Goal: Information Seeking & Learning: Learn about a topic

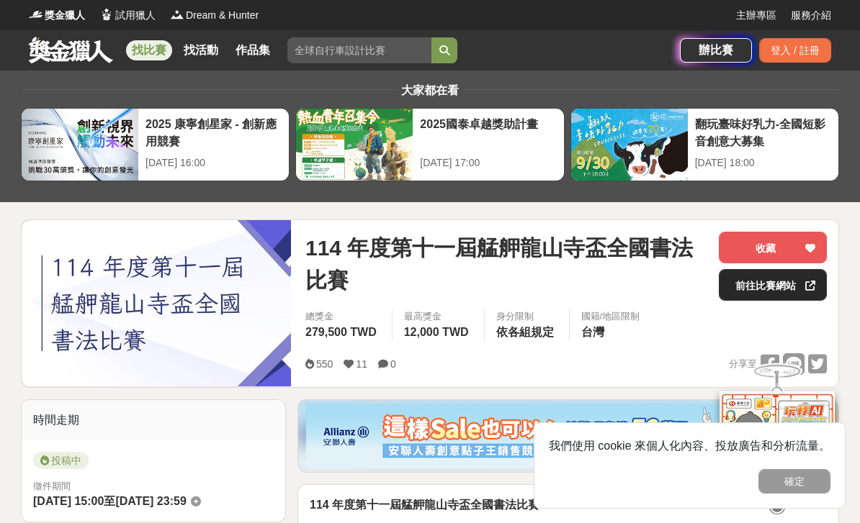
click at [750, 295] on link "前往比賽網站" at bounding box center [772, 285] width 108 height 32
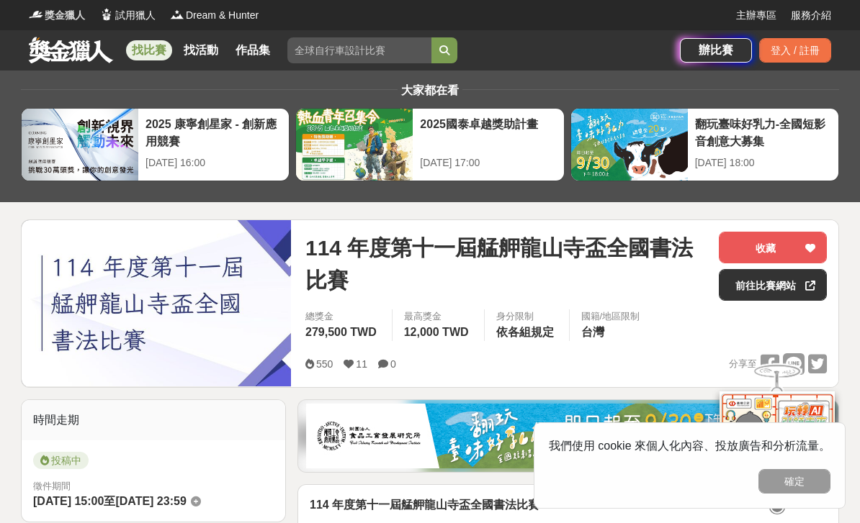
click at [63, 21] on span "獎金獵人" at bounding box center [65, 15] width 40 height 15
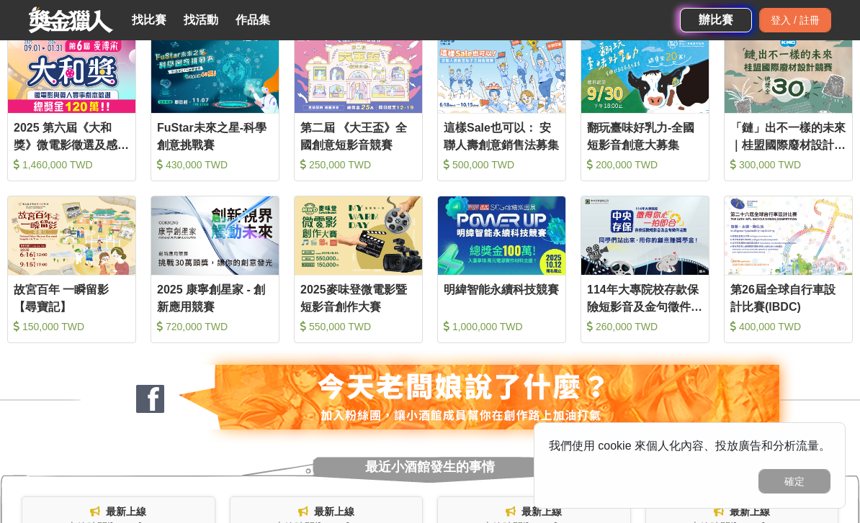
scroll to position [654, 0]
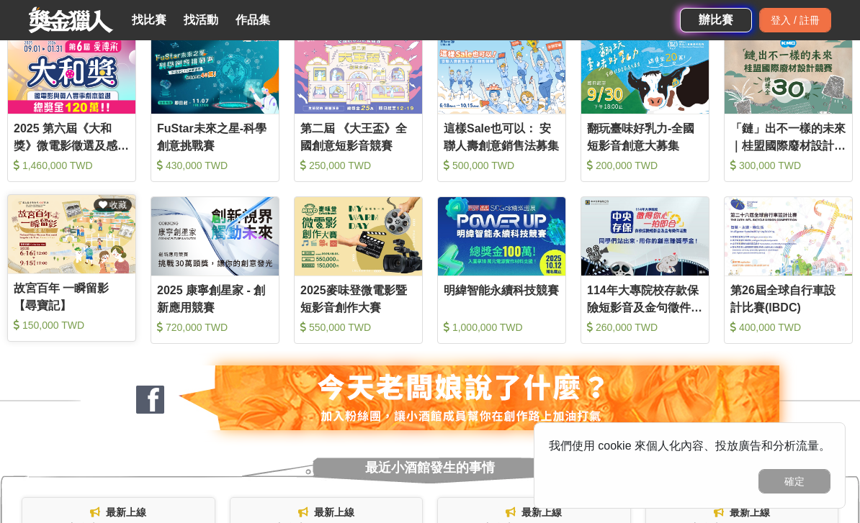
click at [98, 274] on img at bounding box center [71, 234] width 127 height 78
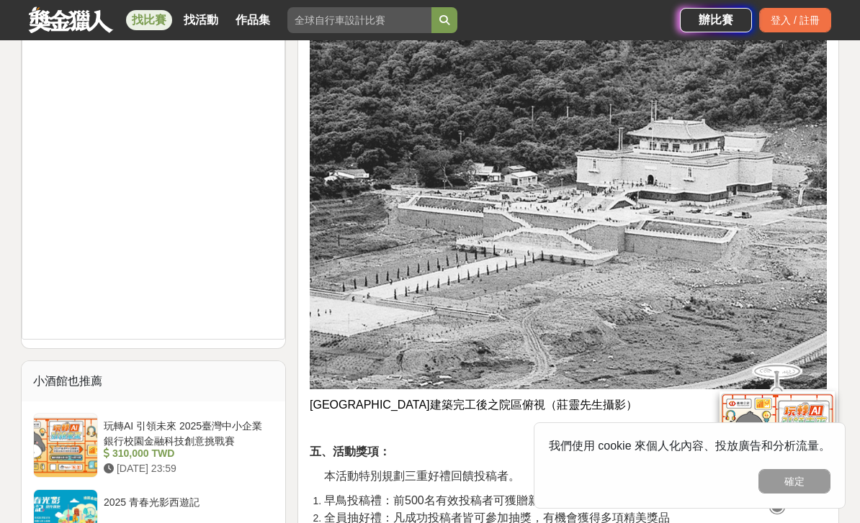
scroll to position [1086, 0]
